Goal: Book appointment/travel/reservation

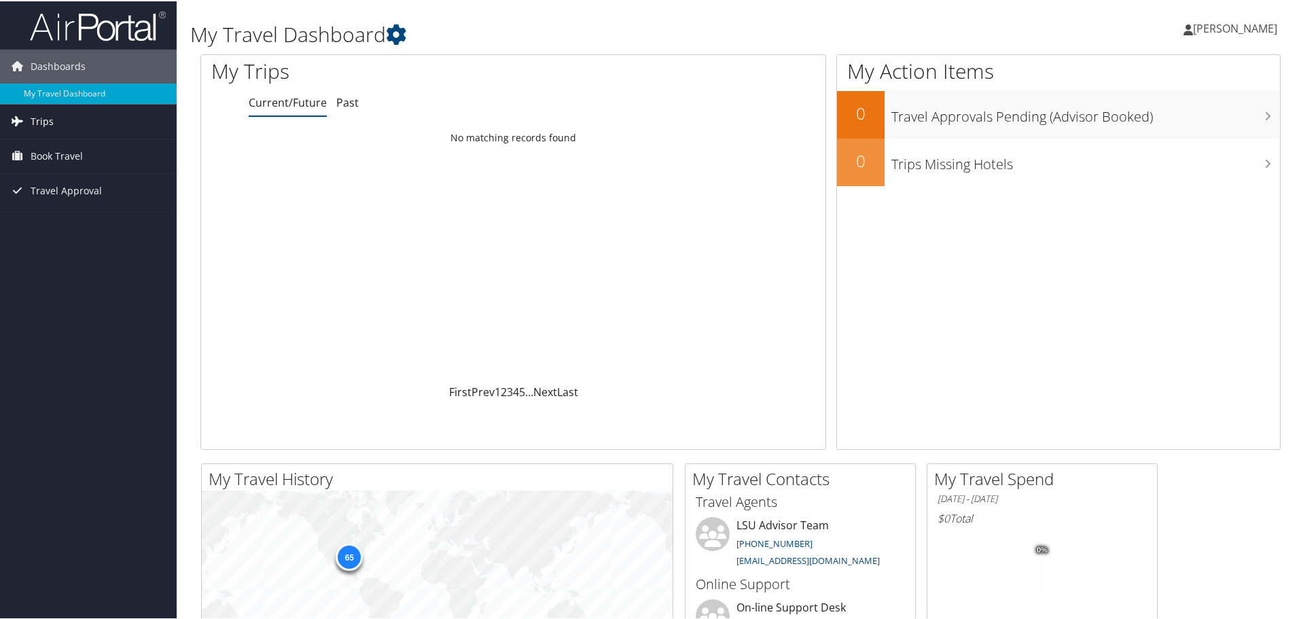
click at [54, 115] on link "Trips" at bounding box center [88, 120] width 177 height 34
click at [54, 143] on link "Current/Future Trips" at bounding box center [88, 147] width 177 height 20
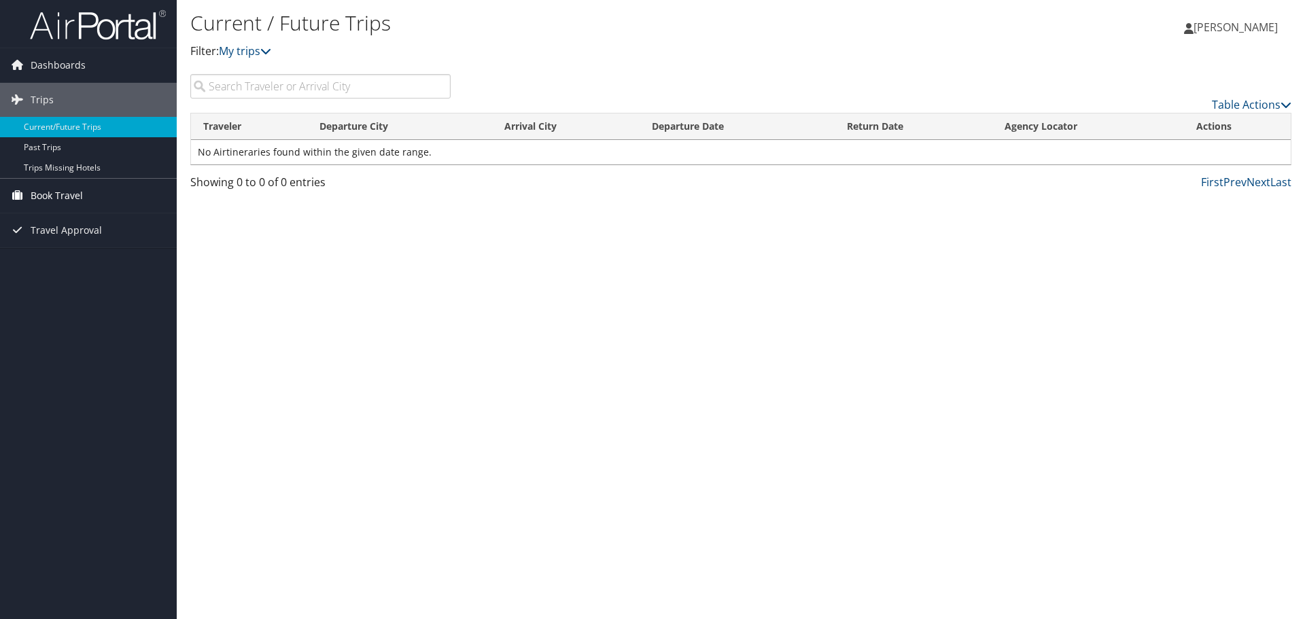
click at [55, 196] on span "Book Travel" at bounding box center [57, 196] width 52 height 34
click at [60, 224] on link "Approval Request (Beta)" at bounding box center [88, 223] width 177 height 20
click at [44, 197] on span "Book Travel" at bounding box center [57, 196] width 52 height 34
click at [46, 242] on link "Book/Manage Online Trips" at bounding box center [88, 243] width 177 height 20
